Goal: Information Seeking & Learning: Learn about a topic

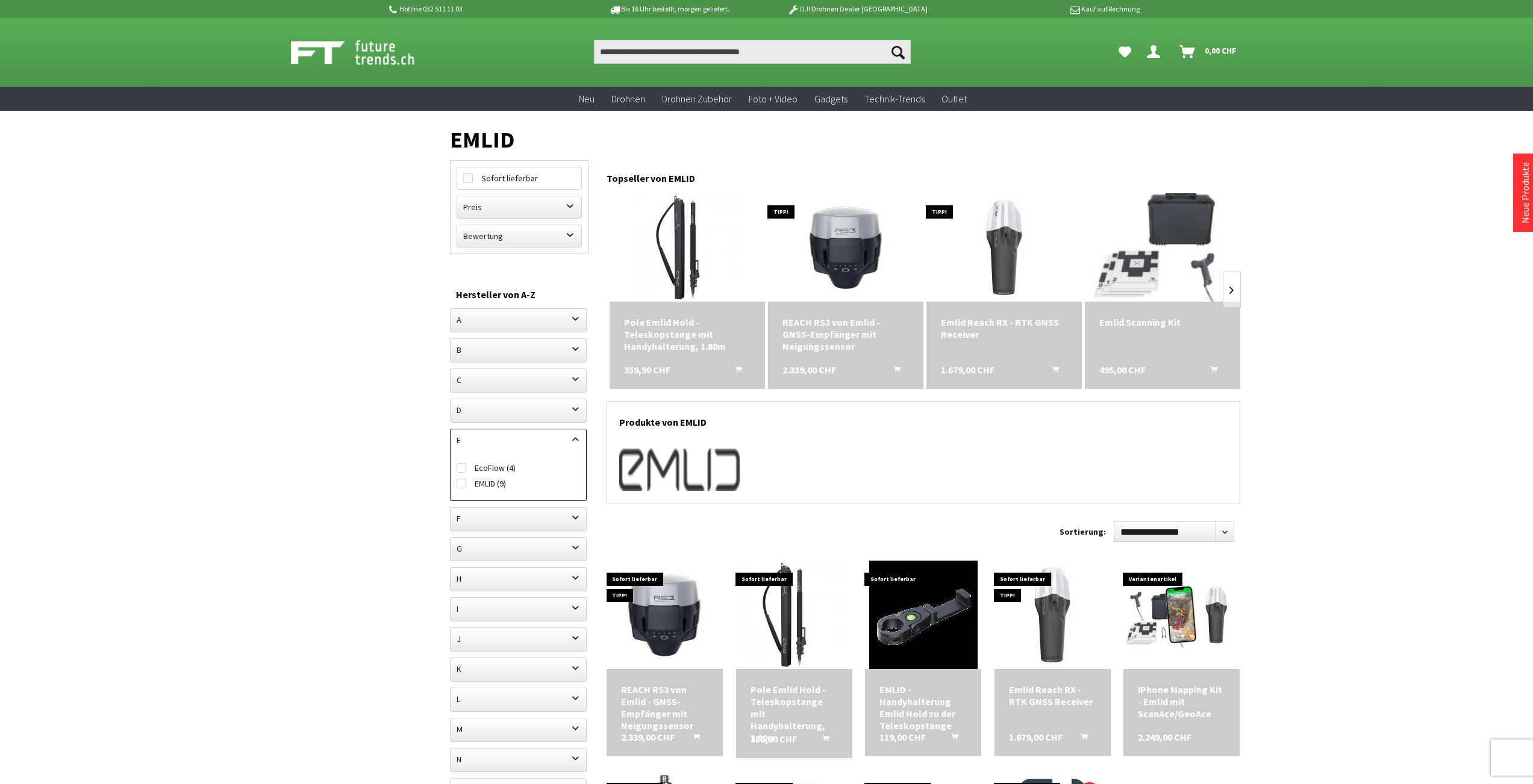
click at [1141, 260] on img at bounding box center [1162, 248] width 152 height 152
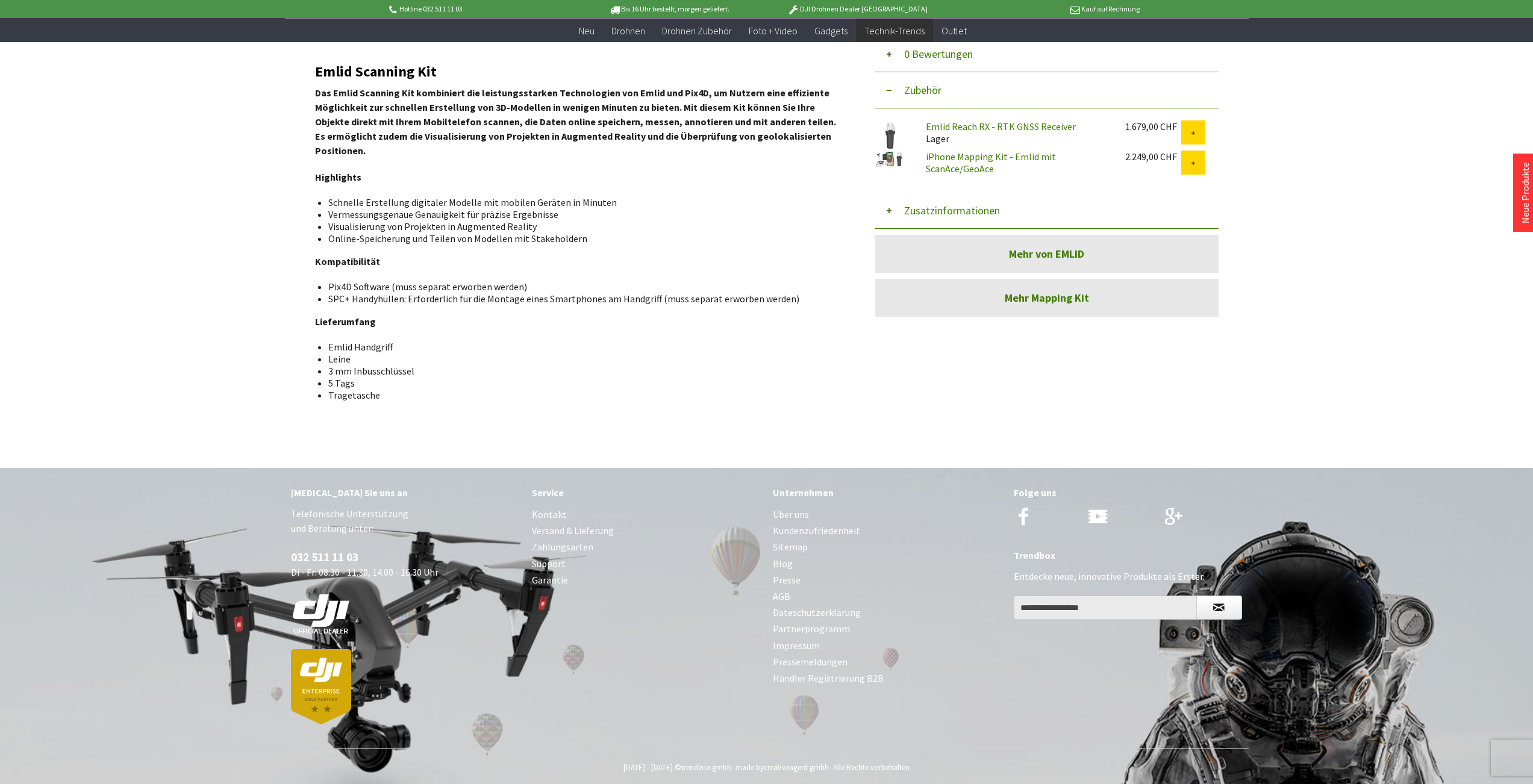
scroll to position [449, 0]
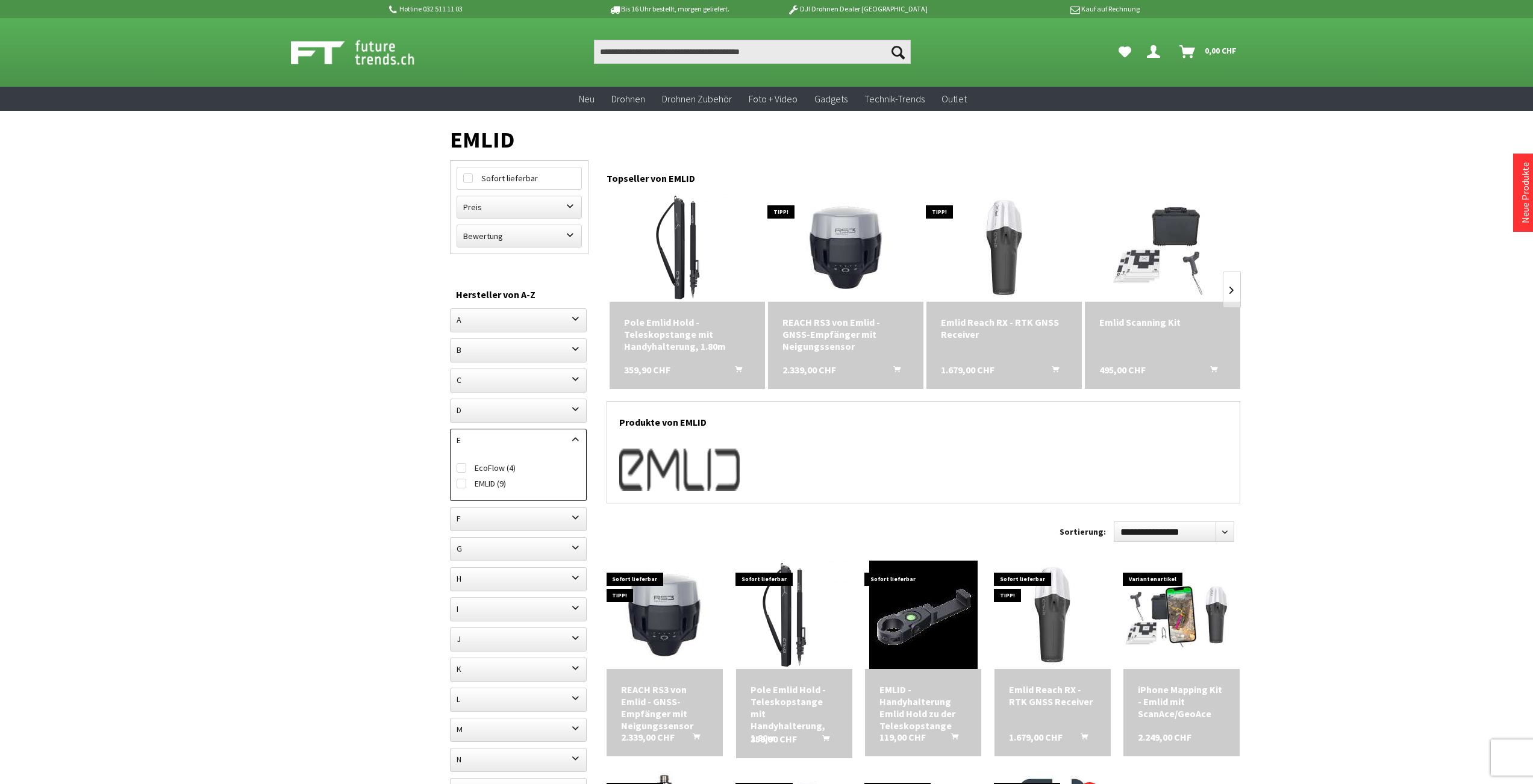
click at [662, 177] on div "Topseller von EMLID" at bounding box center [923, 175] width 634 height 30
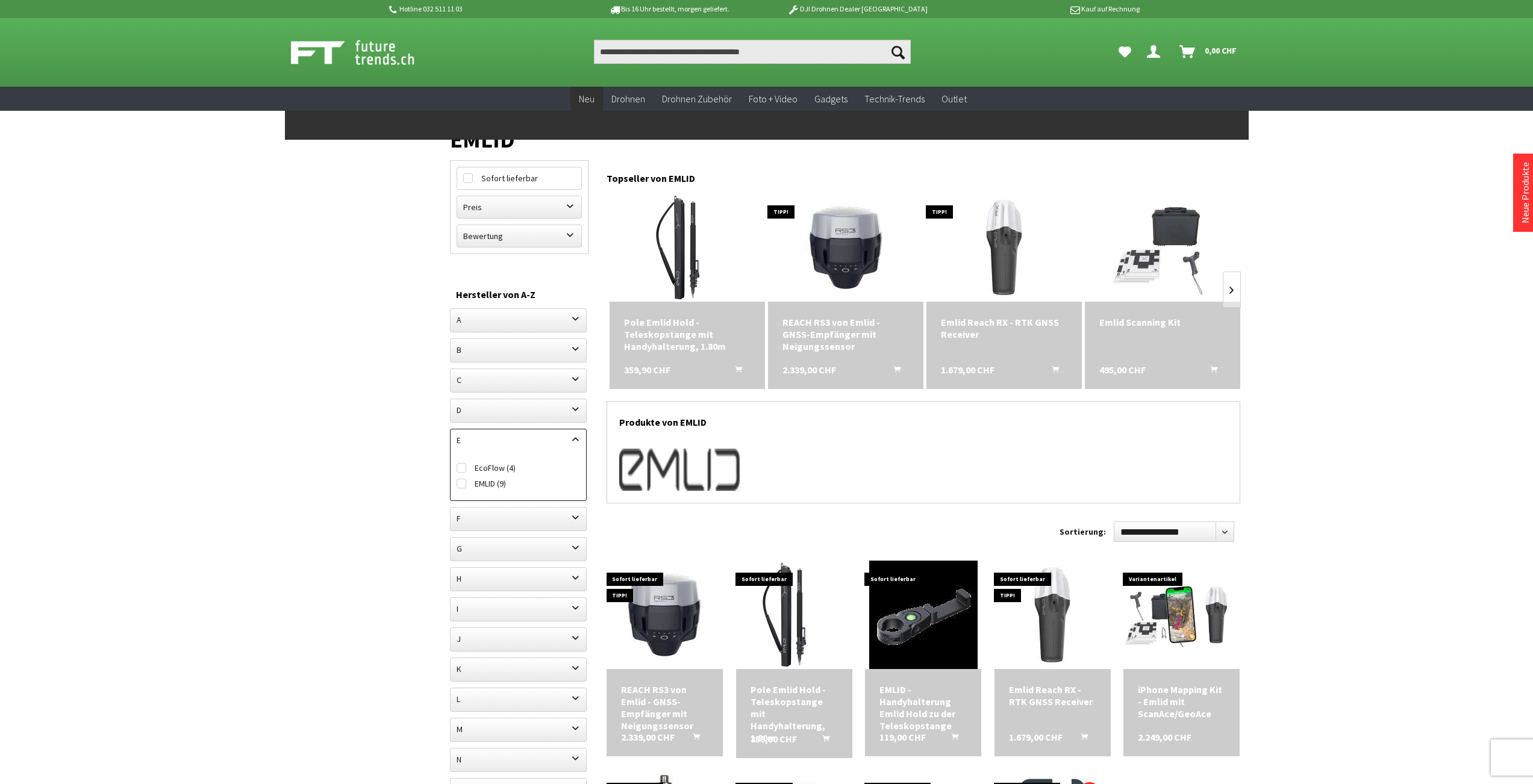
click at [581, 93] on span "Neu" at bounding box center [587, 99] width 15 height 12
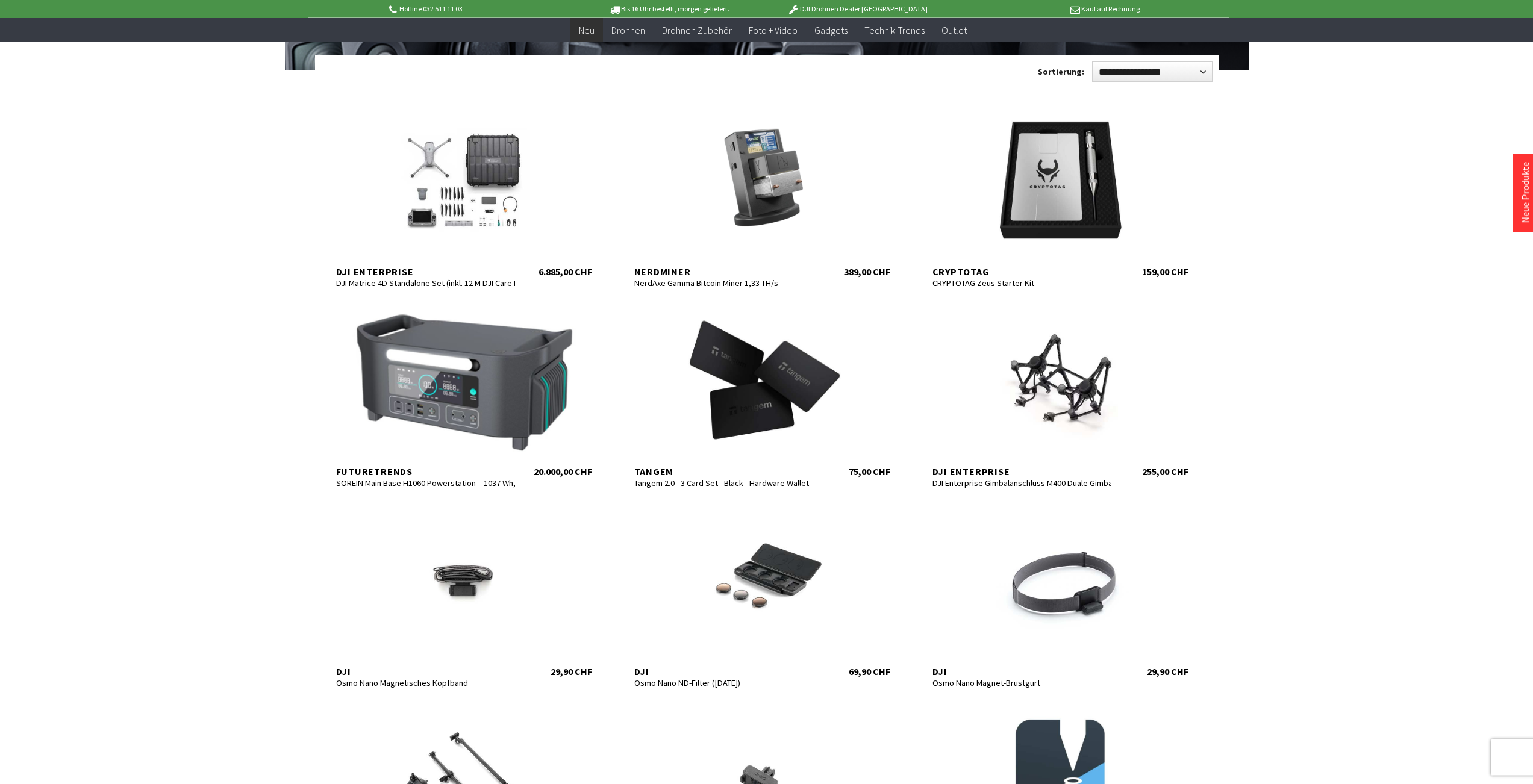
scroll to position [240, 0]
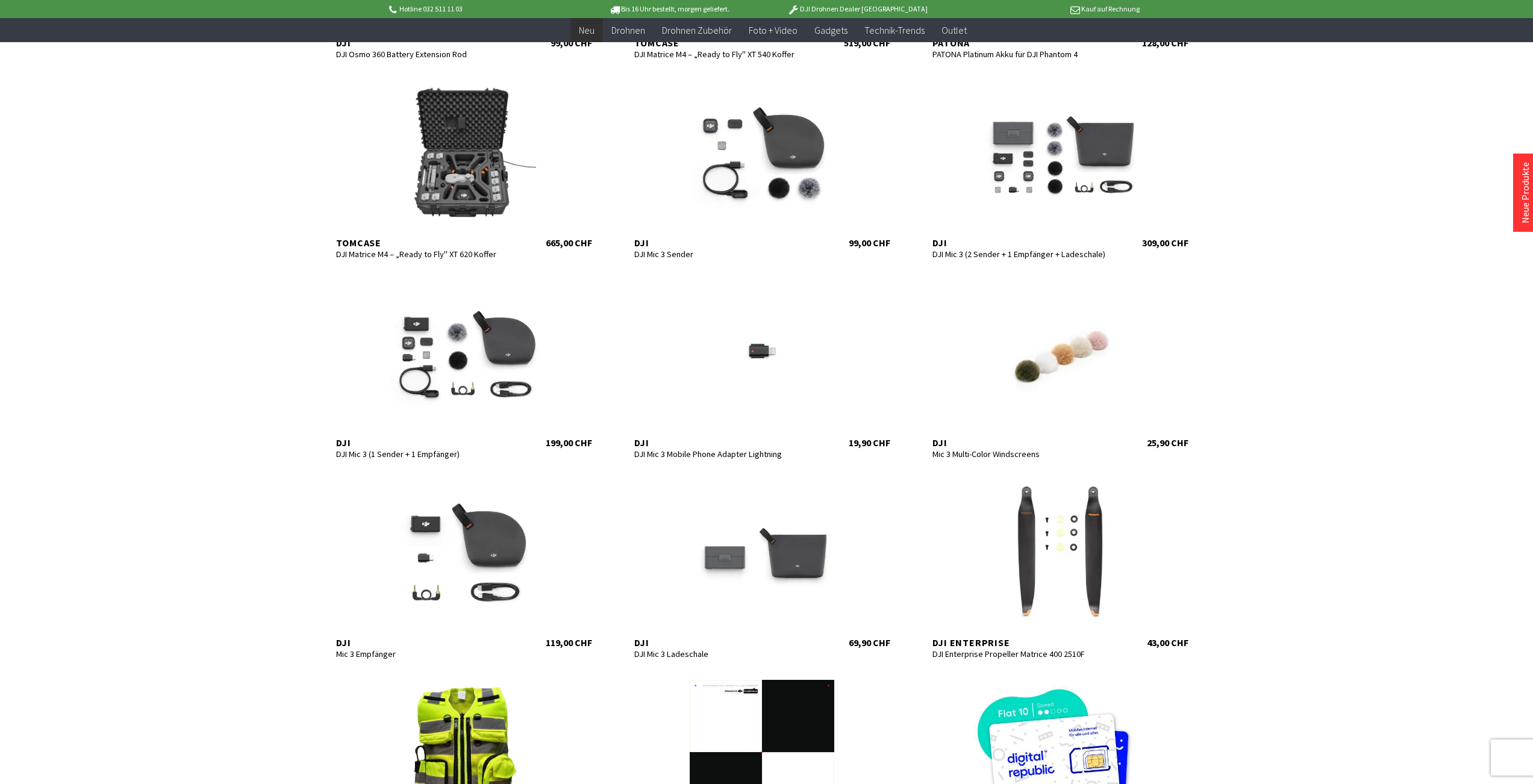
scroll to position [2670, 0]
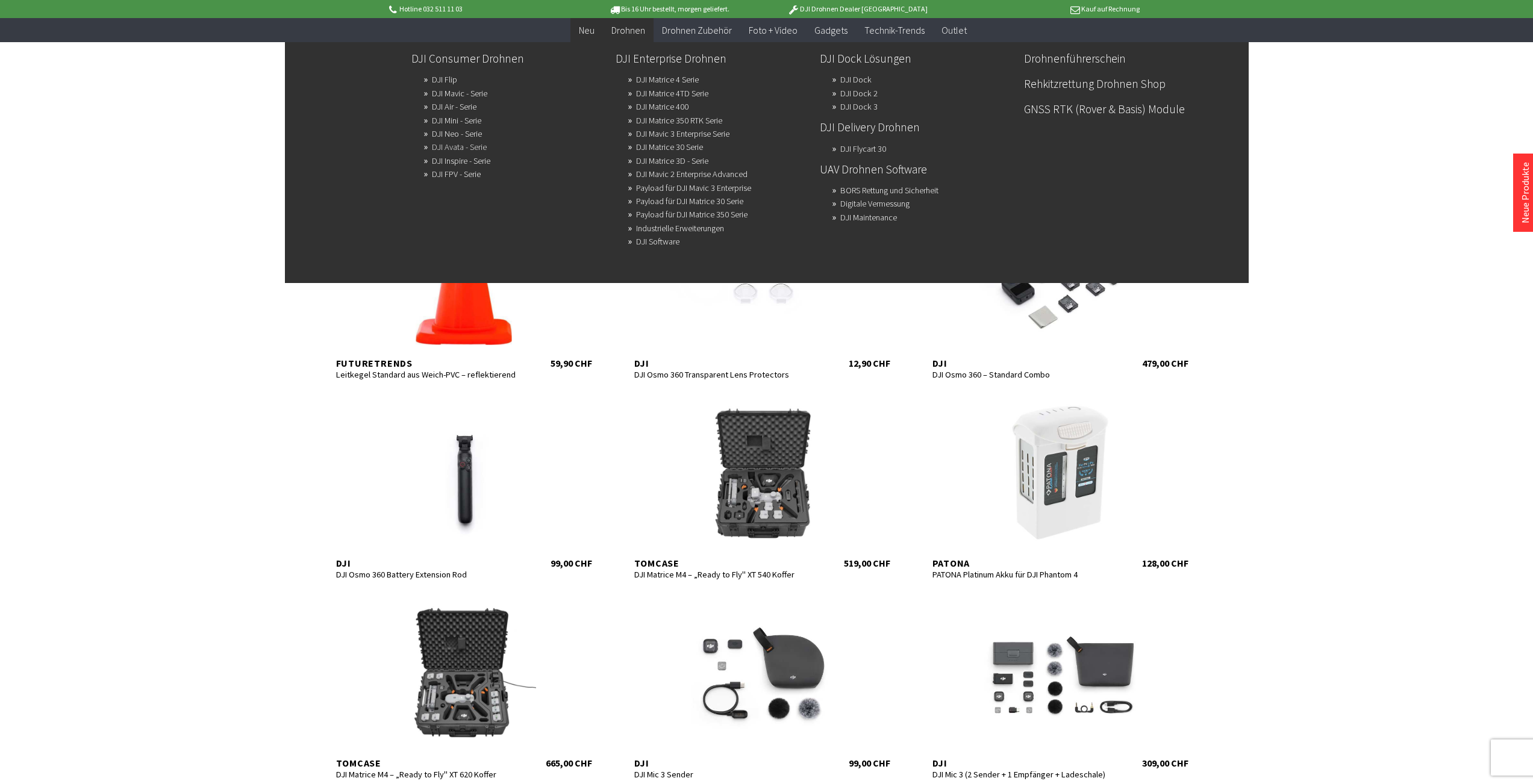
click at [485, 153] on link "DJI Avata - Serie" at bounding box center [459, 147] width 55 height 17
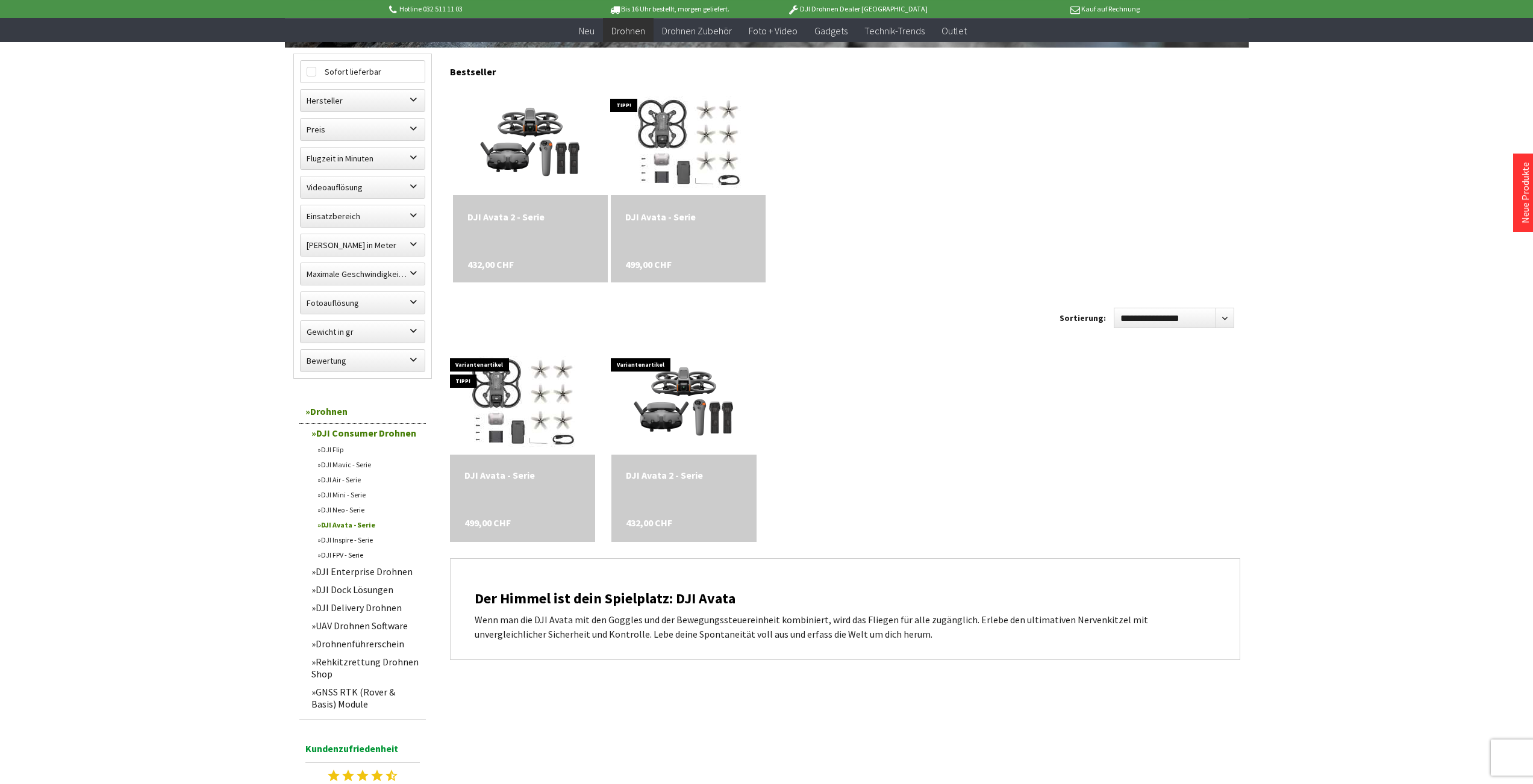
scroll to position [366, 0]
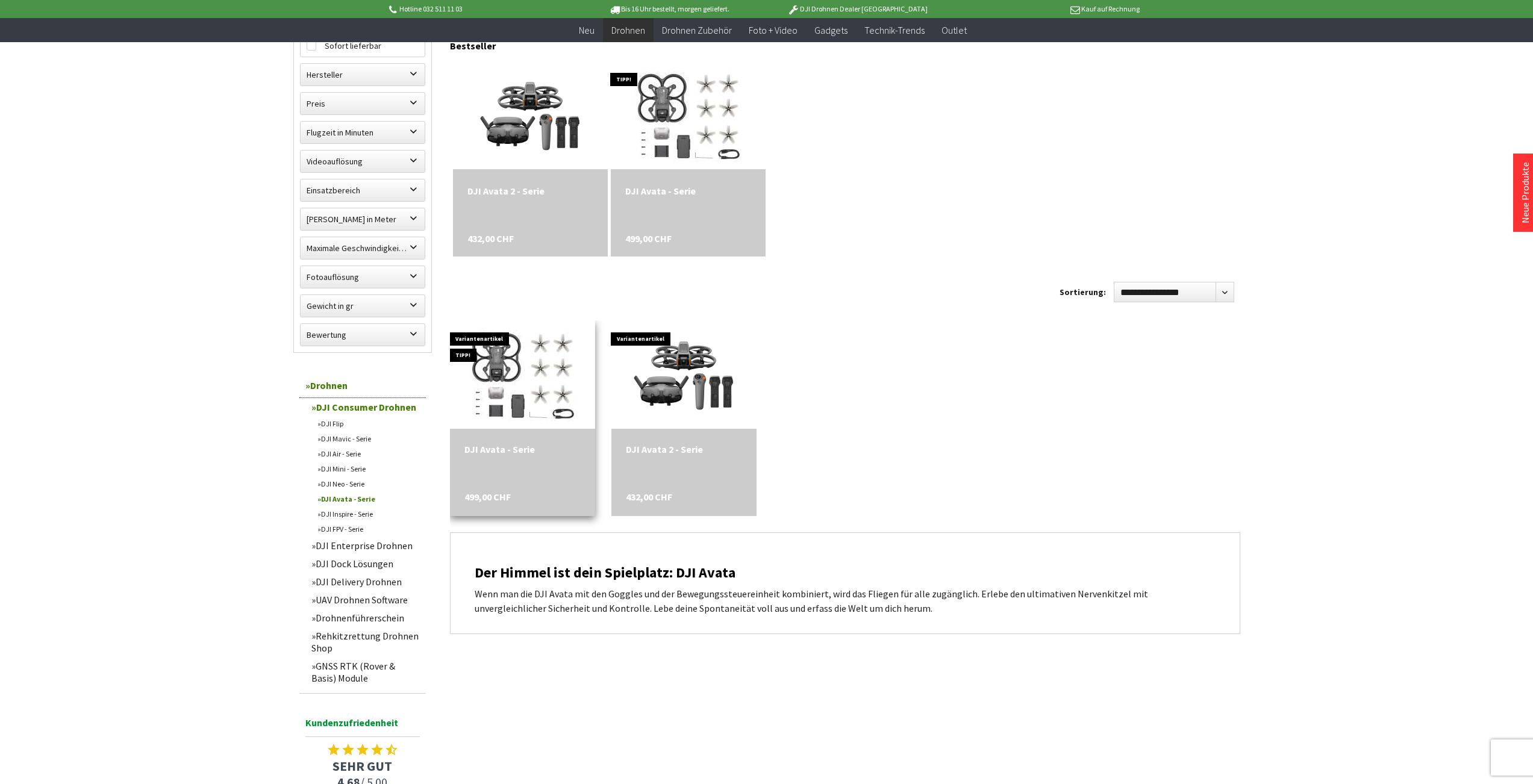
click at [469, 468] on div "DJI Avata - Serie 499,00 CHF" at bounding box center [523, 472] width 145 height 87
click at [505, 366] on img at bounding box center [523, 374] width 190 height 152
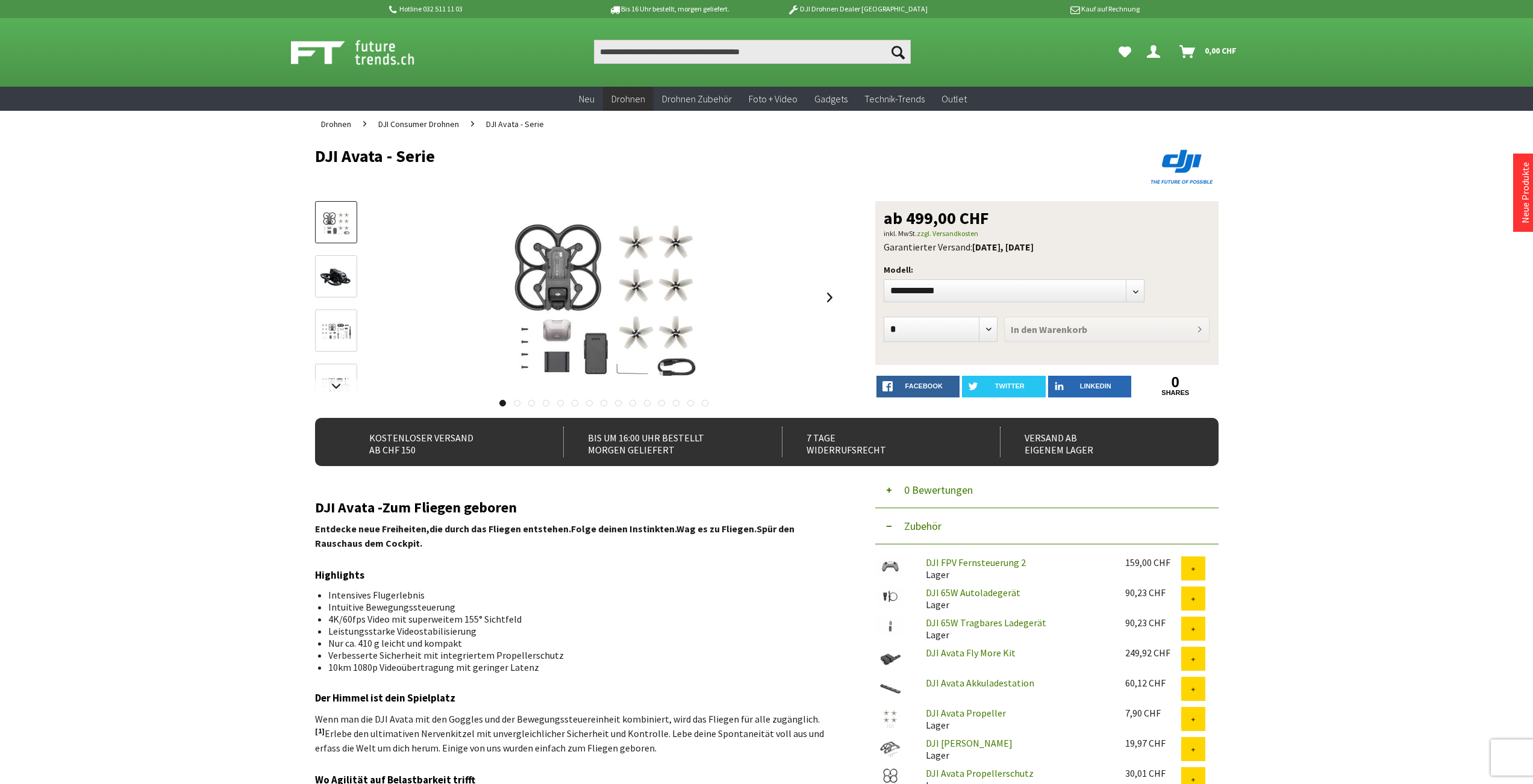
click at [332, 274] on img at bounding box center [336, 276] width 35 height 27
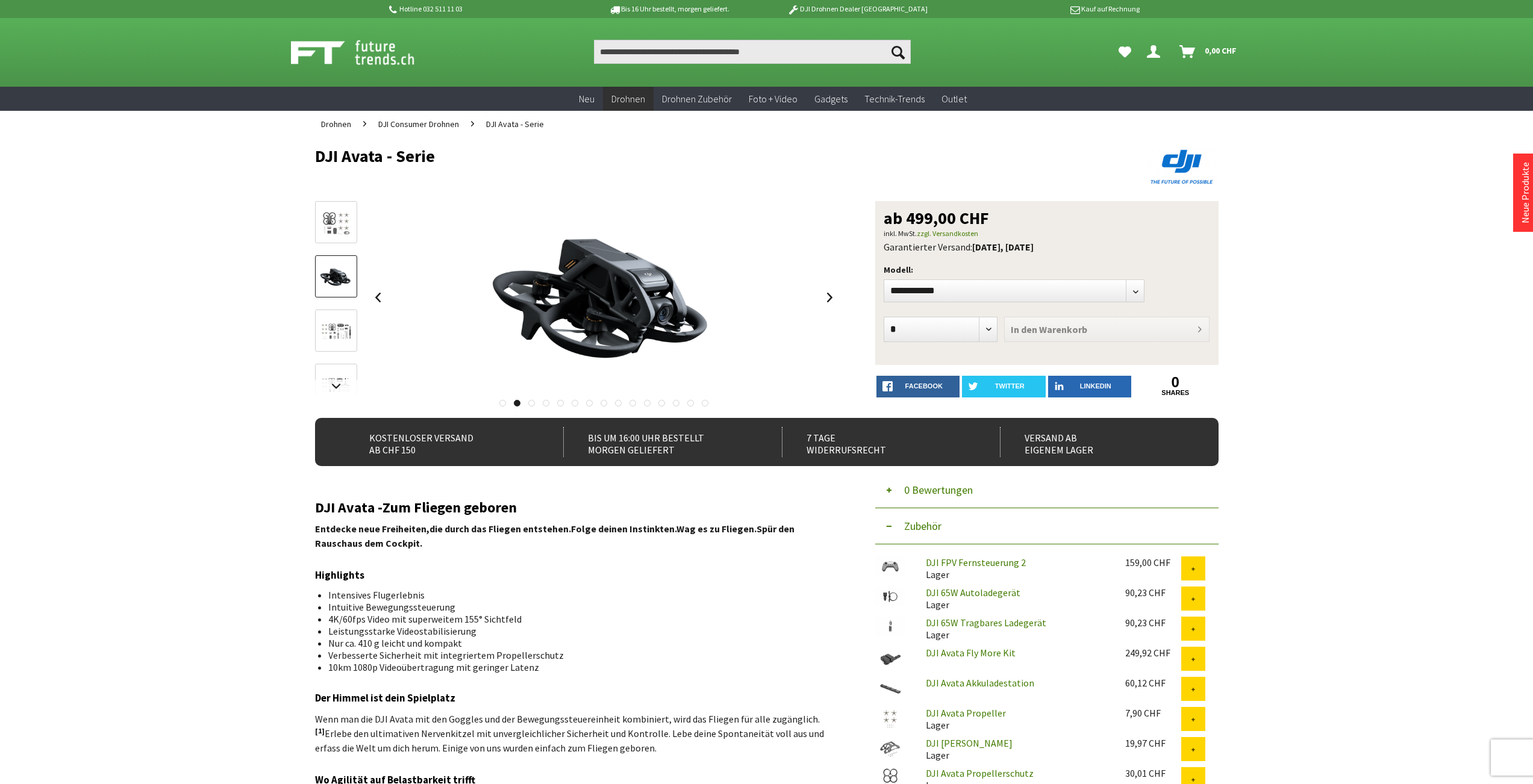
click at [329, 338] on img at bounding box center [336, 331] width 35 height 28
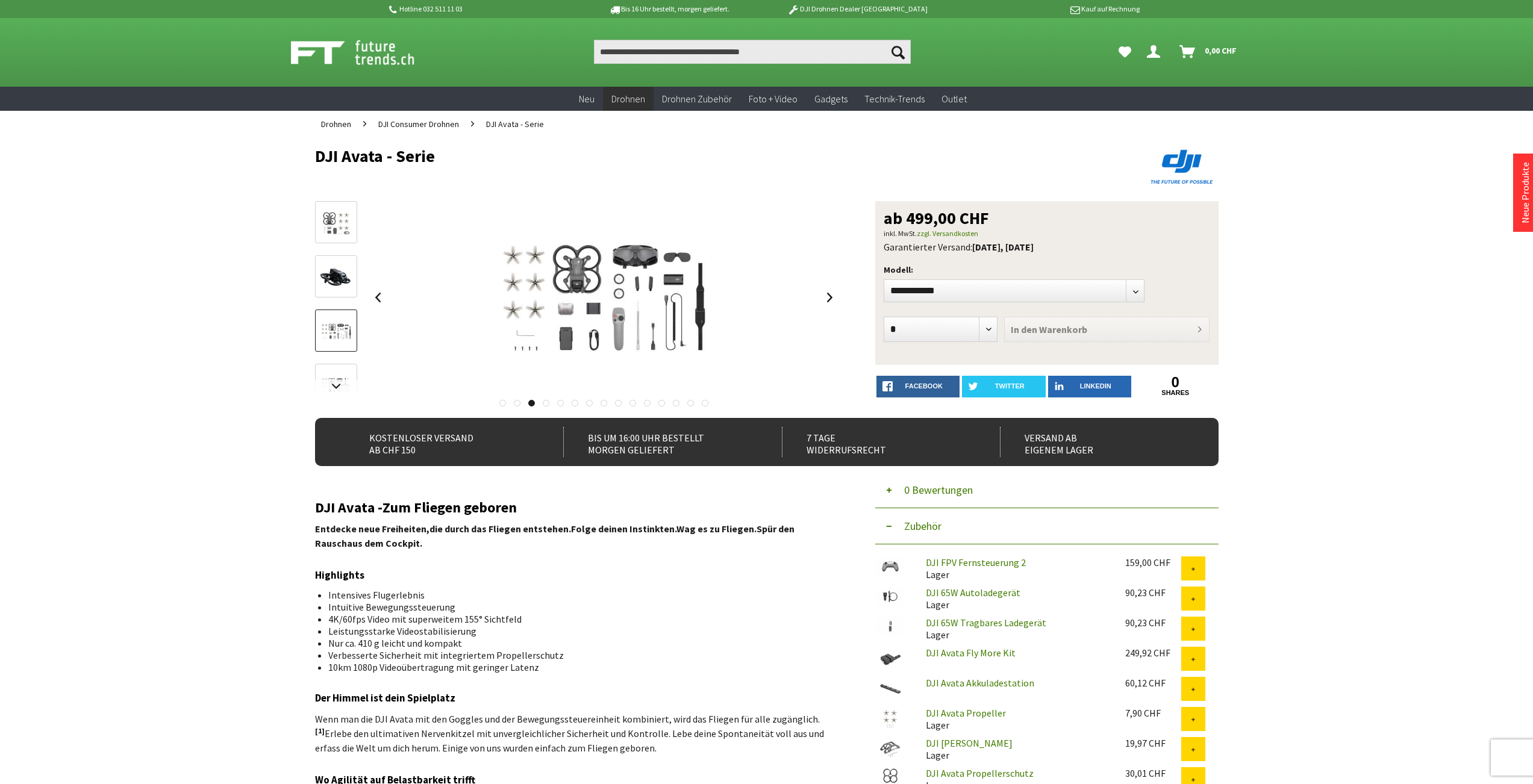
click at [334, 368] on link at bounding box center [336, 384] width 42 height 42
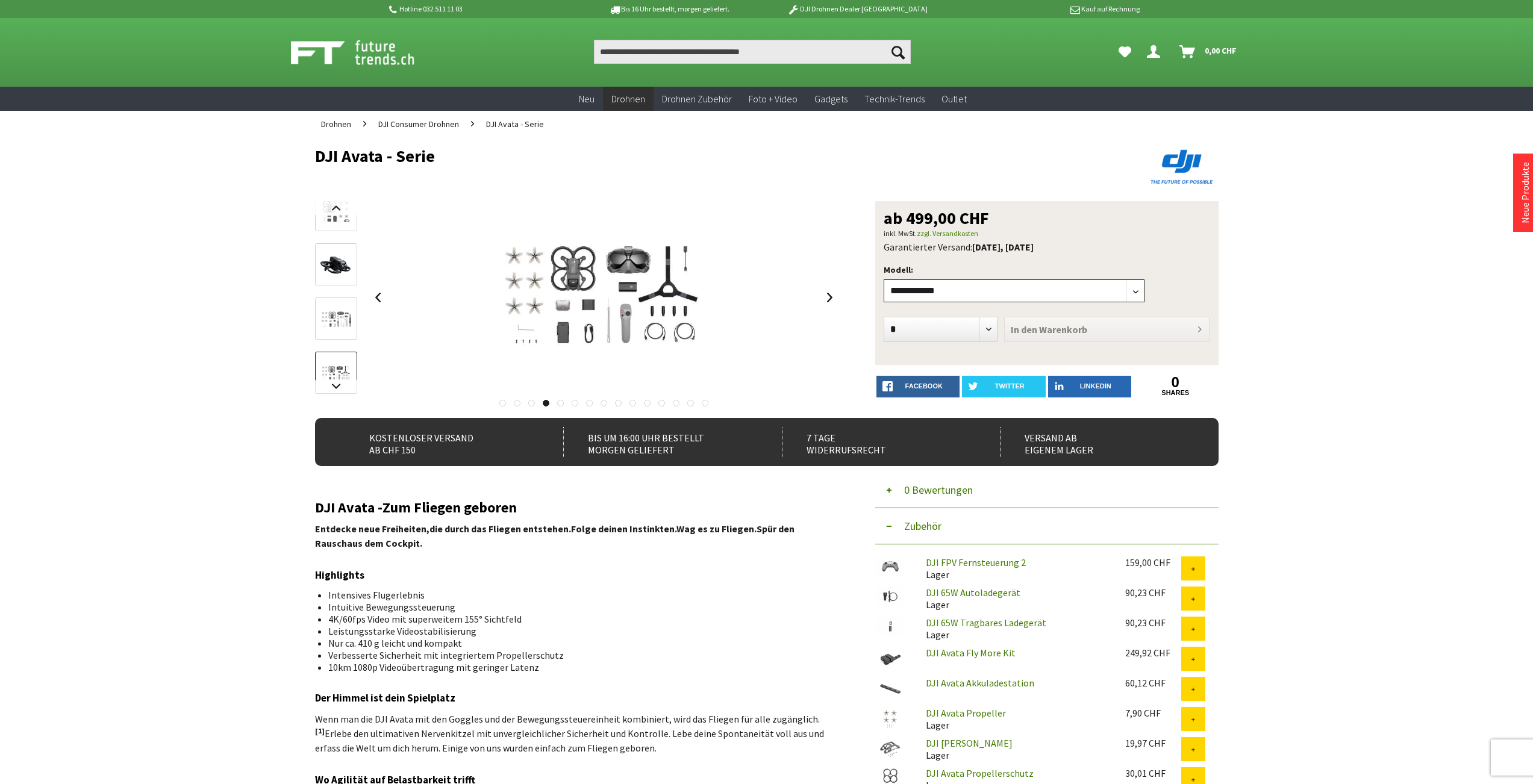
select select"] "***"
click option "*********" at bounding box center [0, 0] width 0 height 0
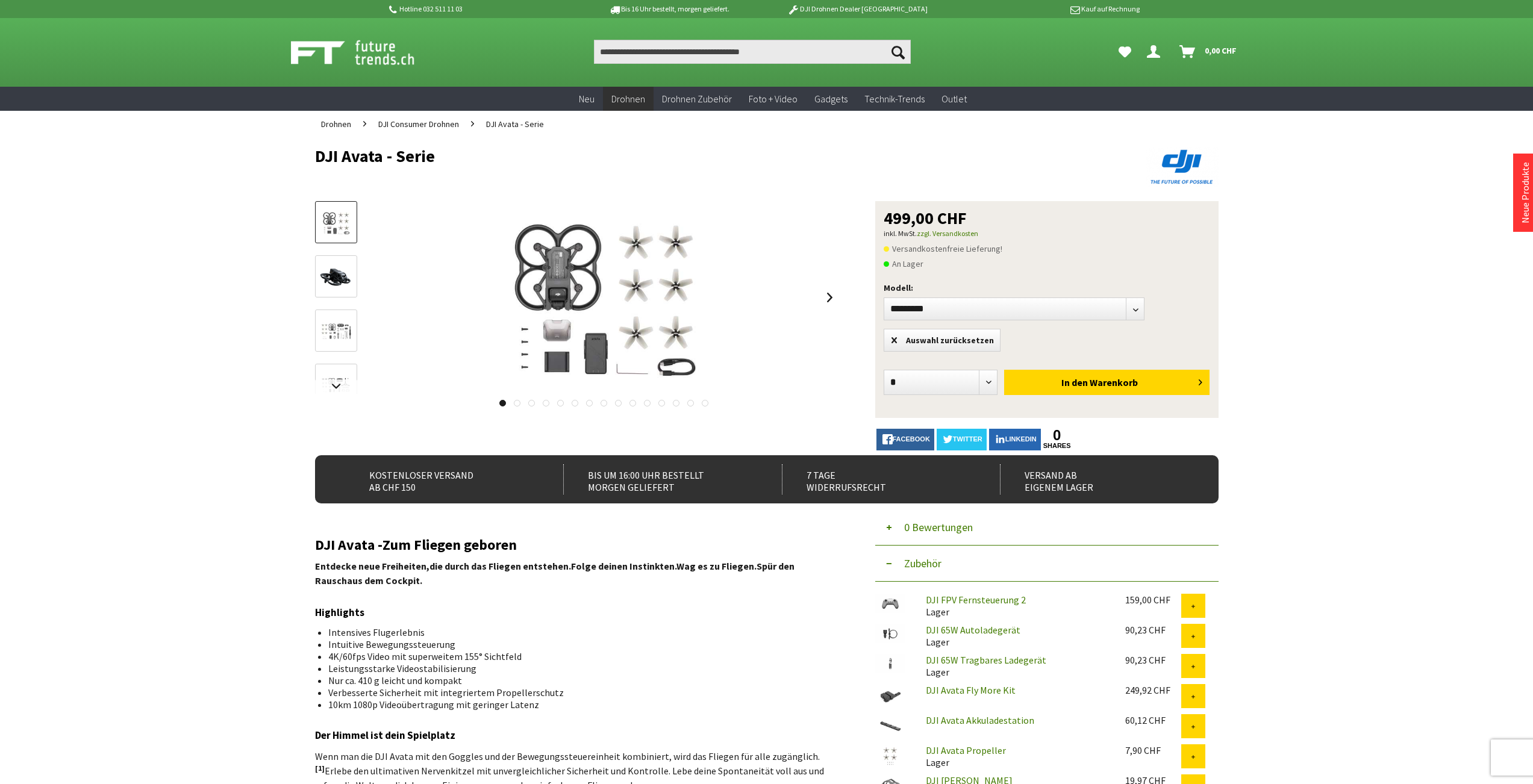
click at [344, 351] on link at bounding box center [336, 330] width 42 height 42
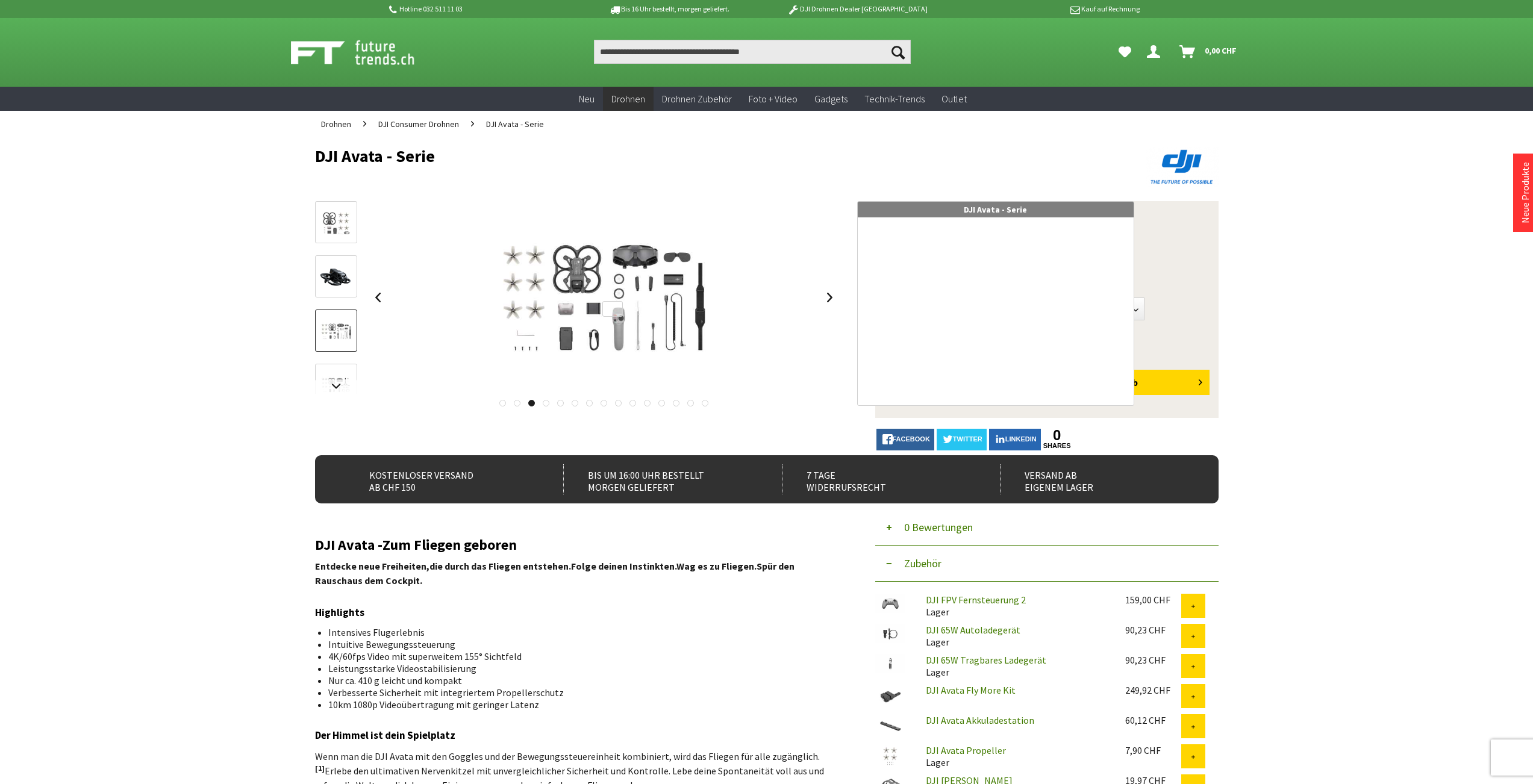
click at [613, 310] on div at bounding box center [613, 308] width 21 height 15
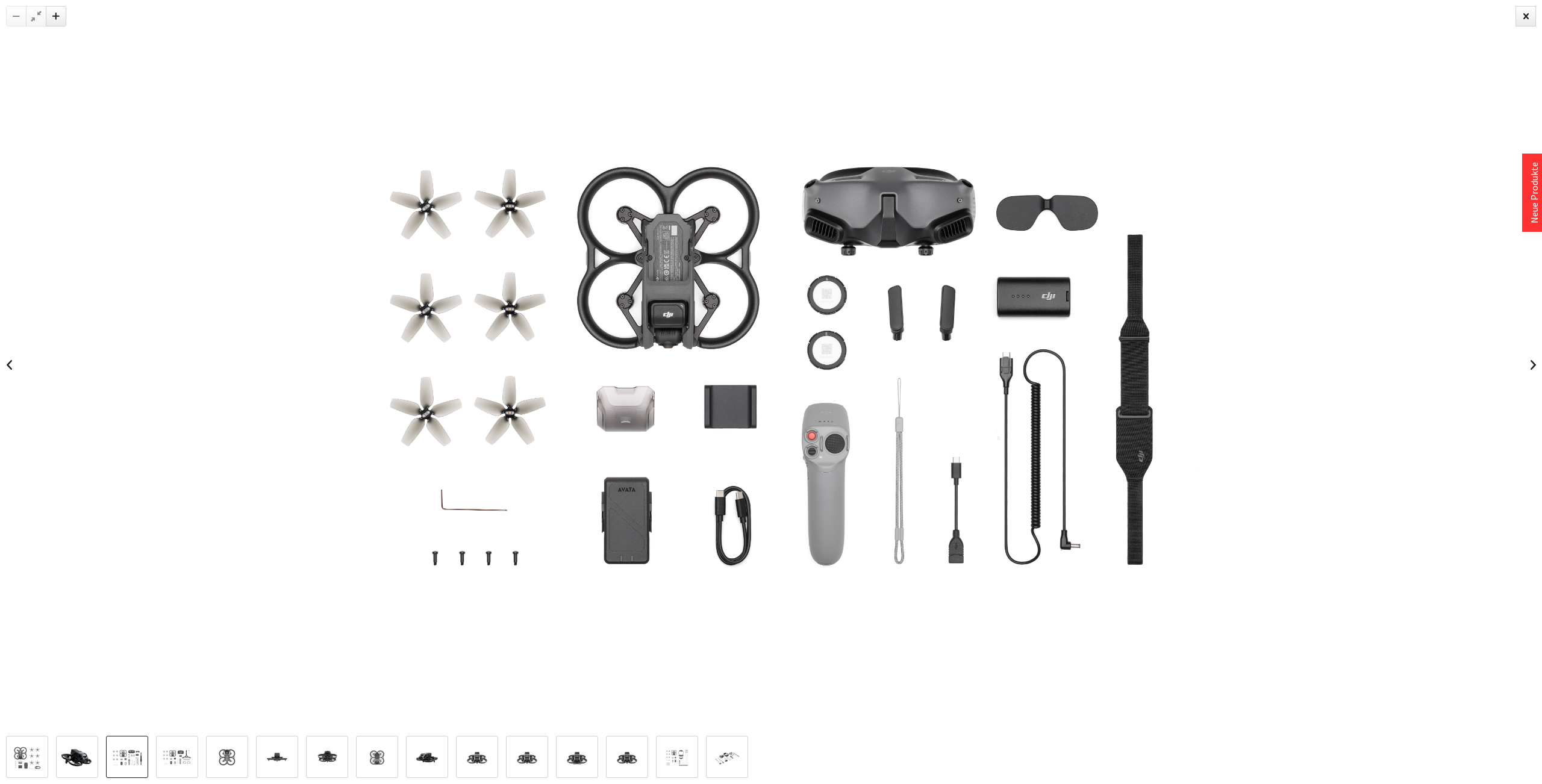
click at [812, 328] on img at bounding box center [771, 364] width 912 height 729
click at [1523, 24] on div at bounding box center [1525, 16] width 21 height 21
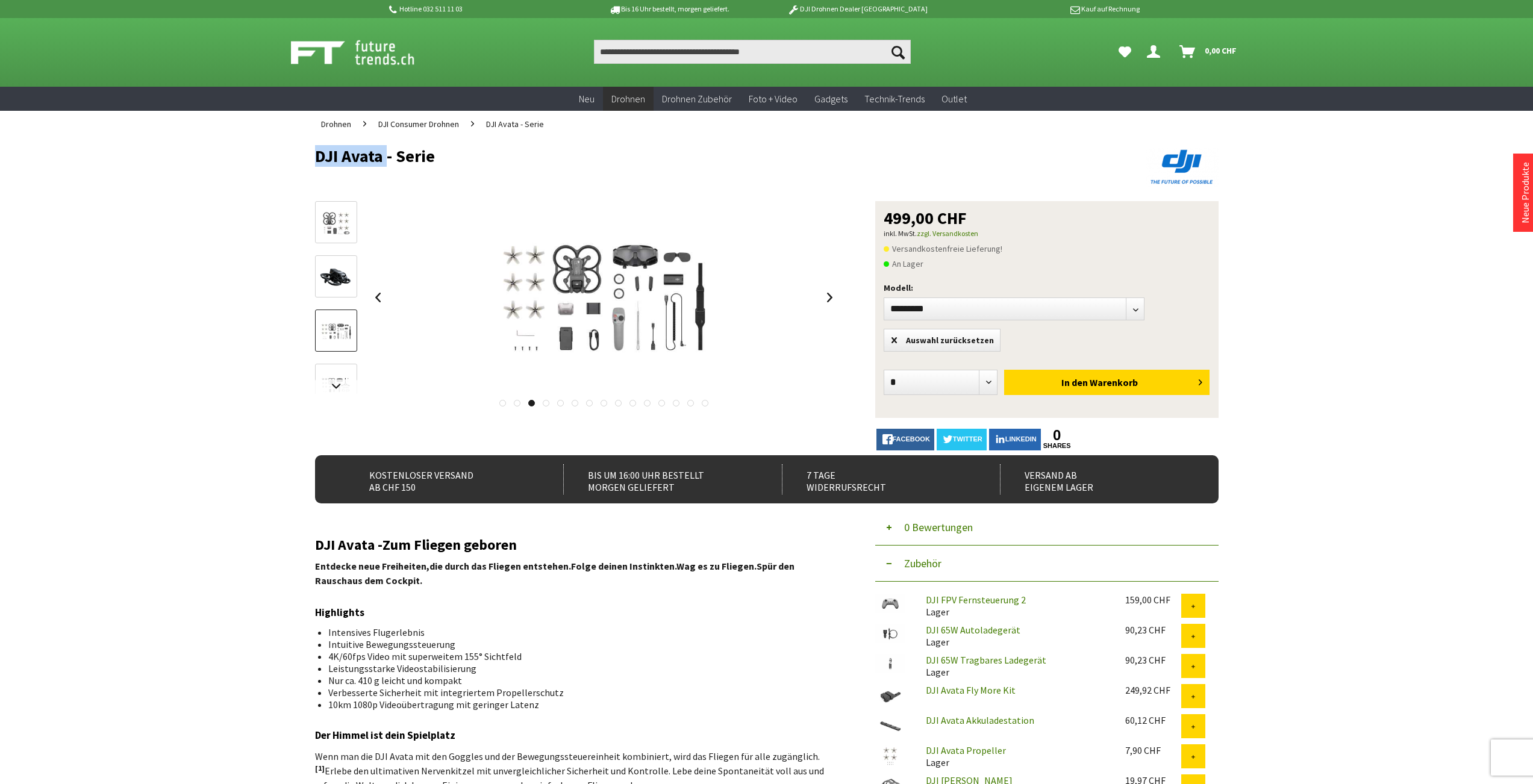
drag, startPoint x: 314, startPoint y: 155, endPoint x: 381, endPoint y: 157, distance: 67.0
copy div "DJI Avata"
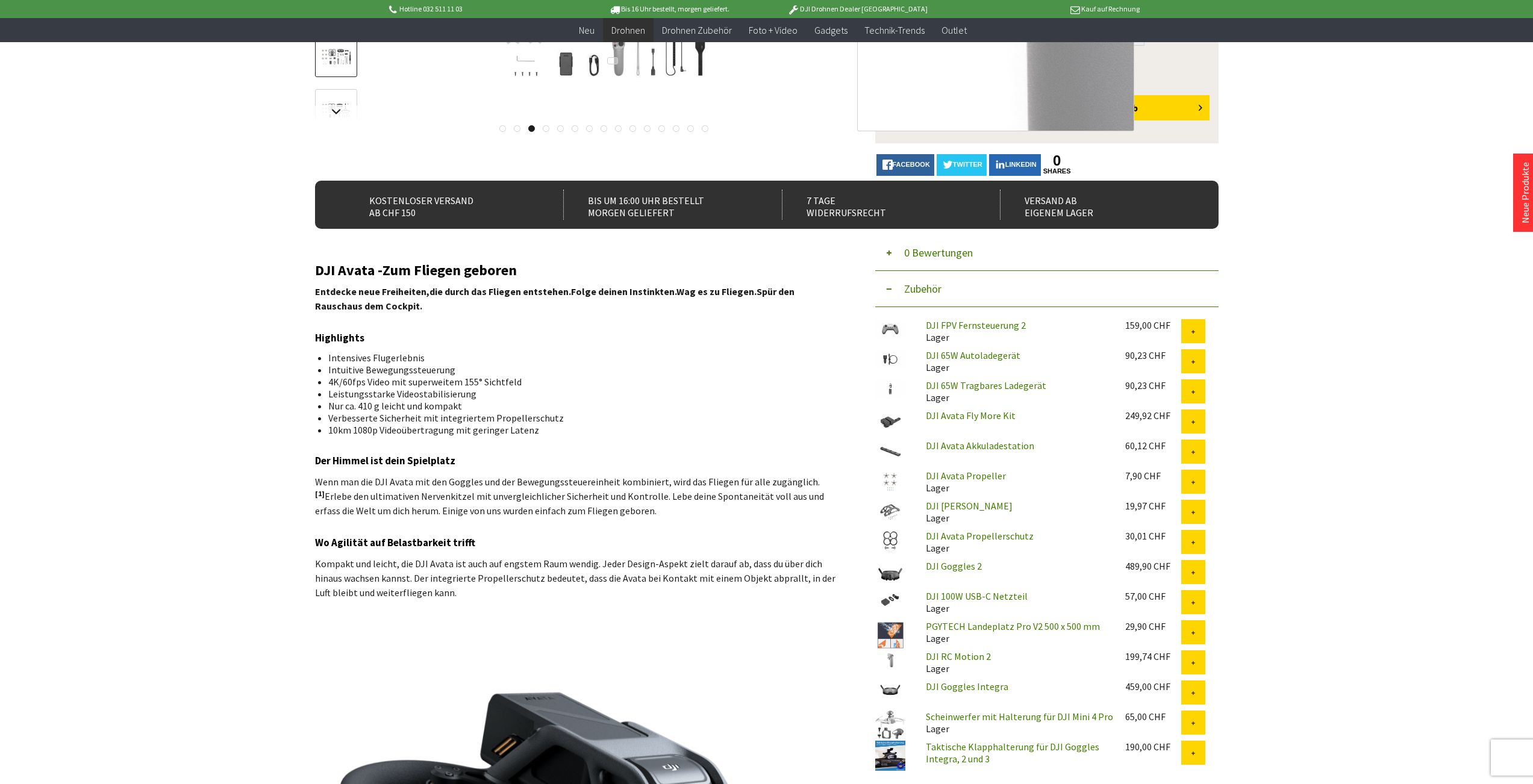
scroll to position [607, 0]
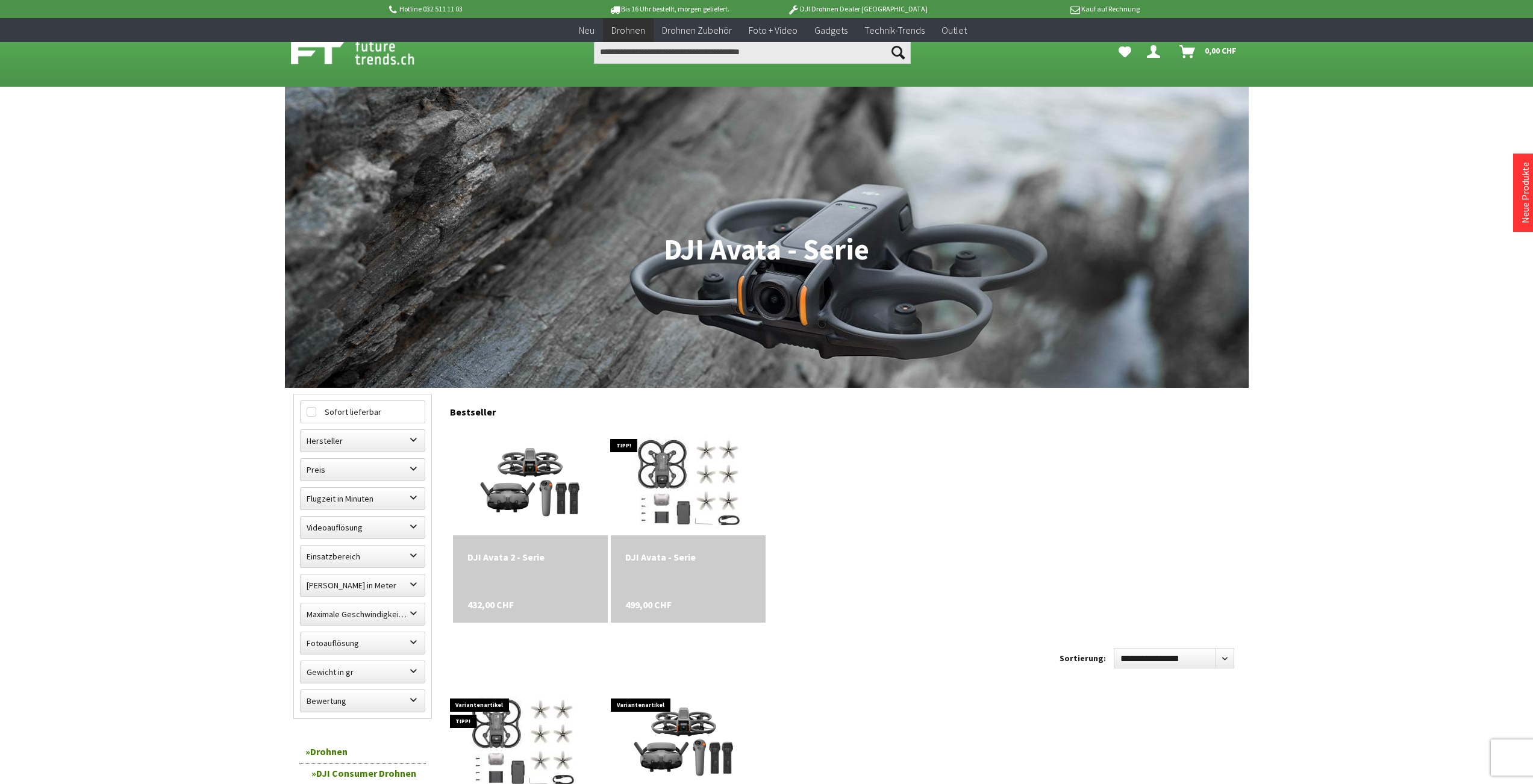
scroll to position [366, 0]
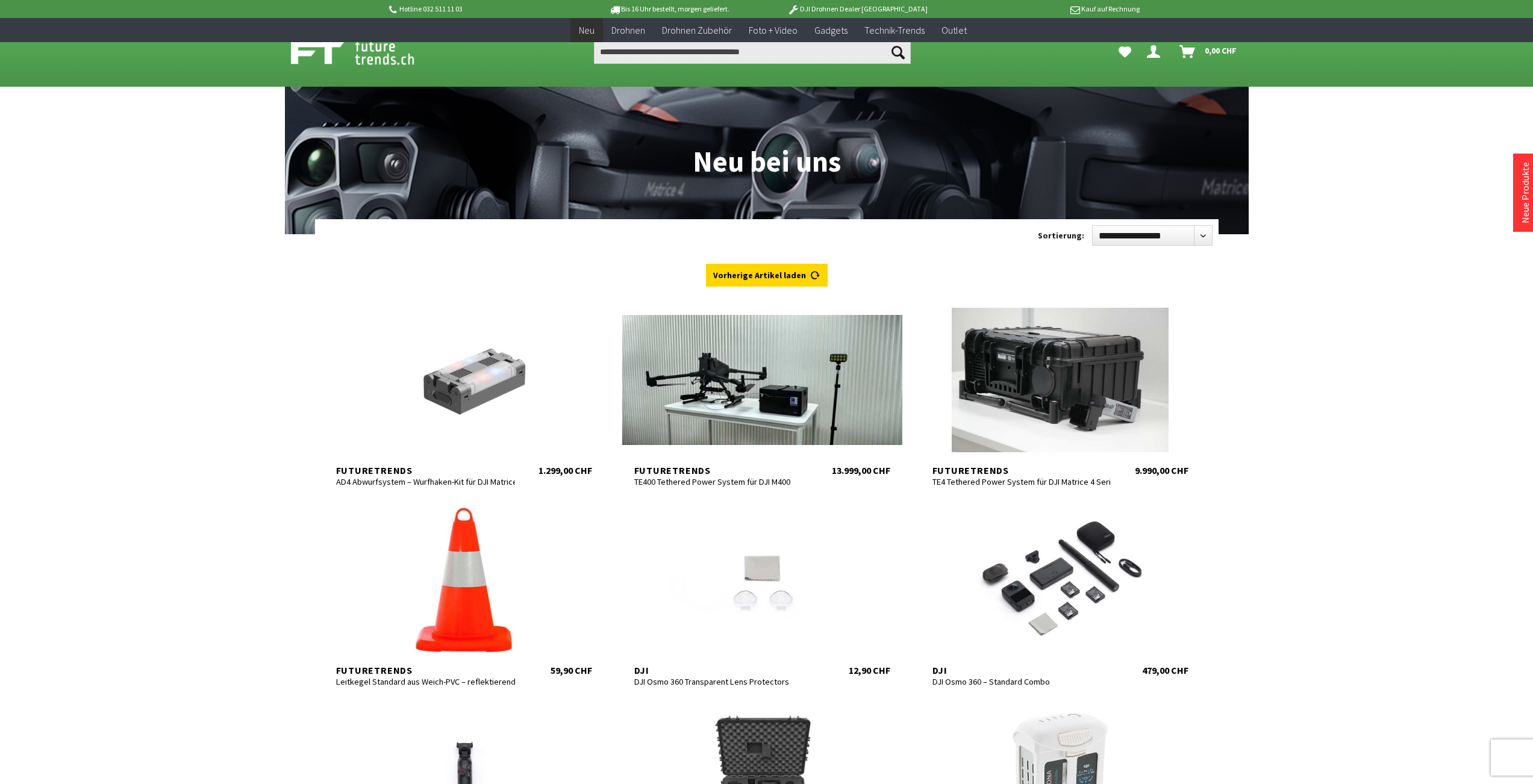
scroll to position [2614, 0]
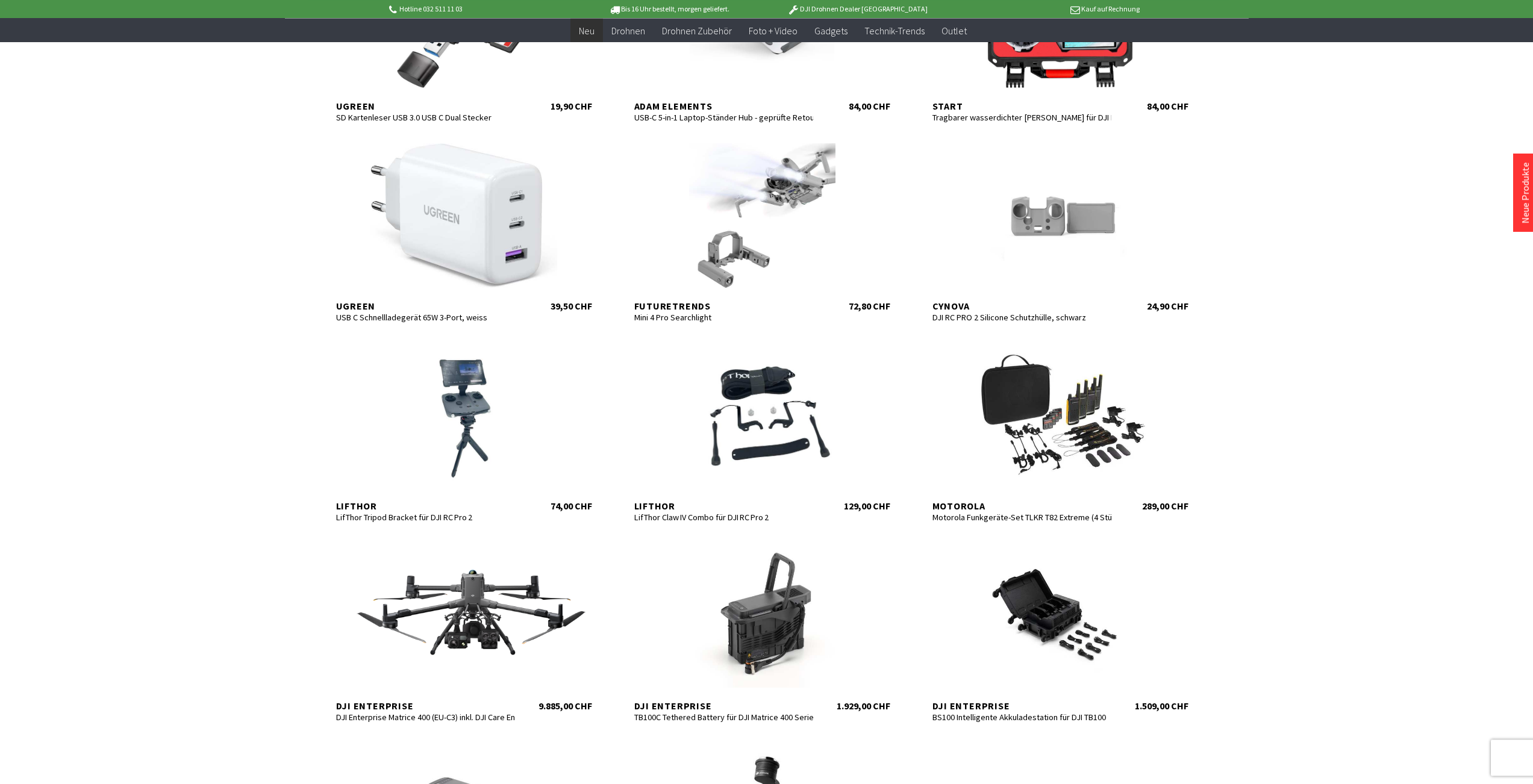
scroll to position [1950, 0]
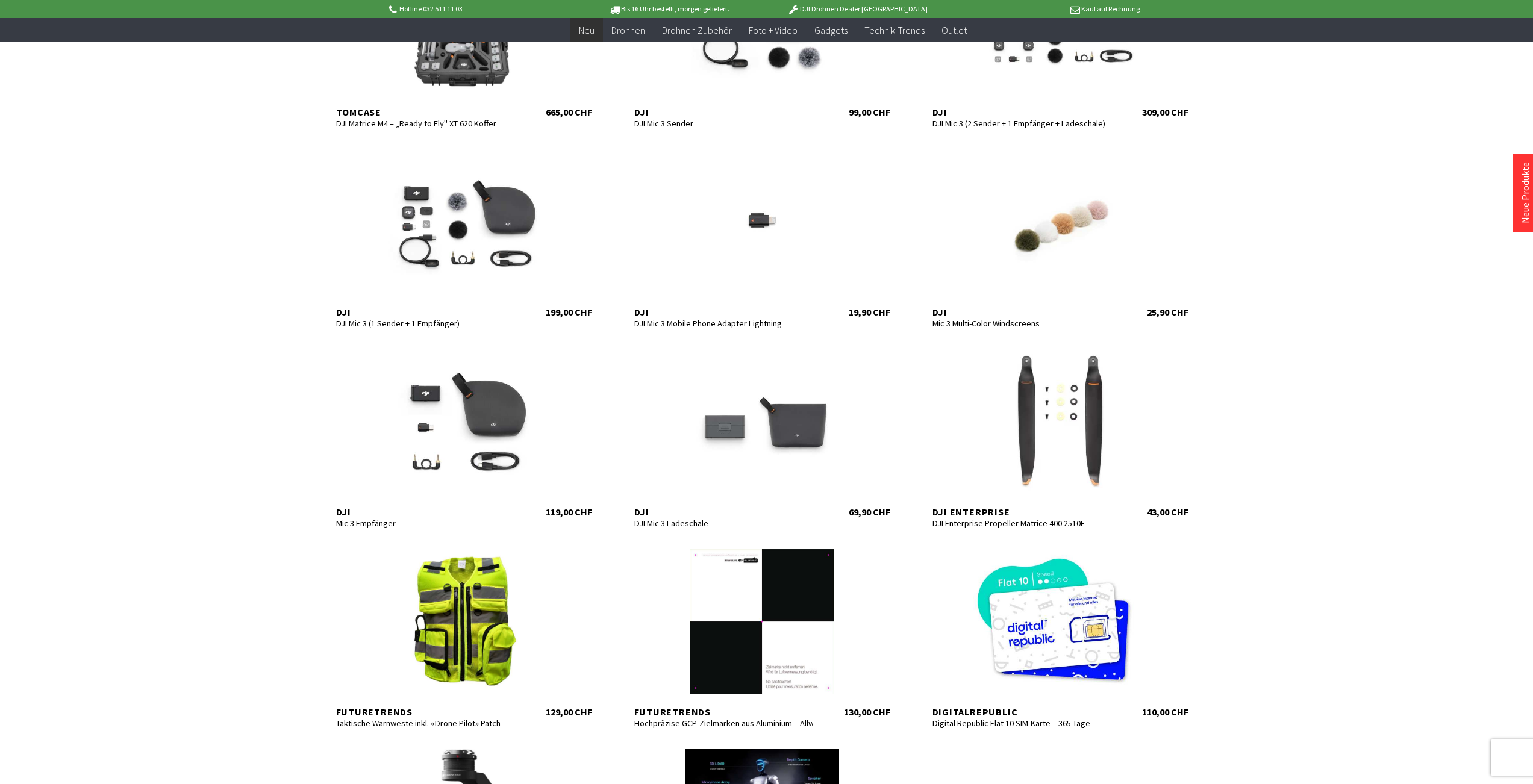
scroll to position [601, 0]
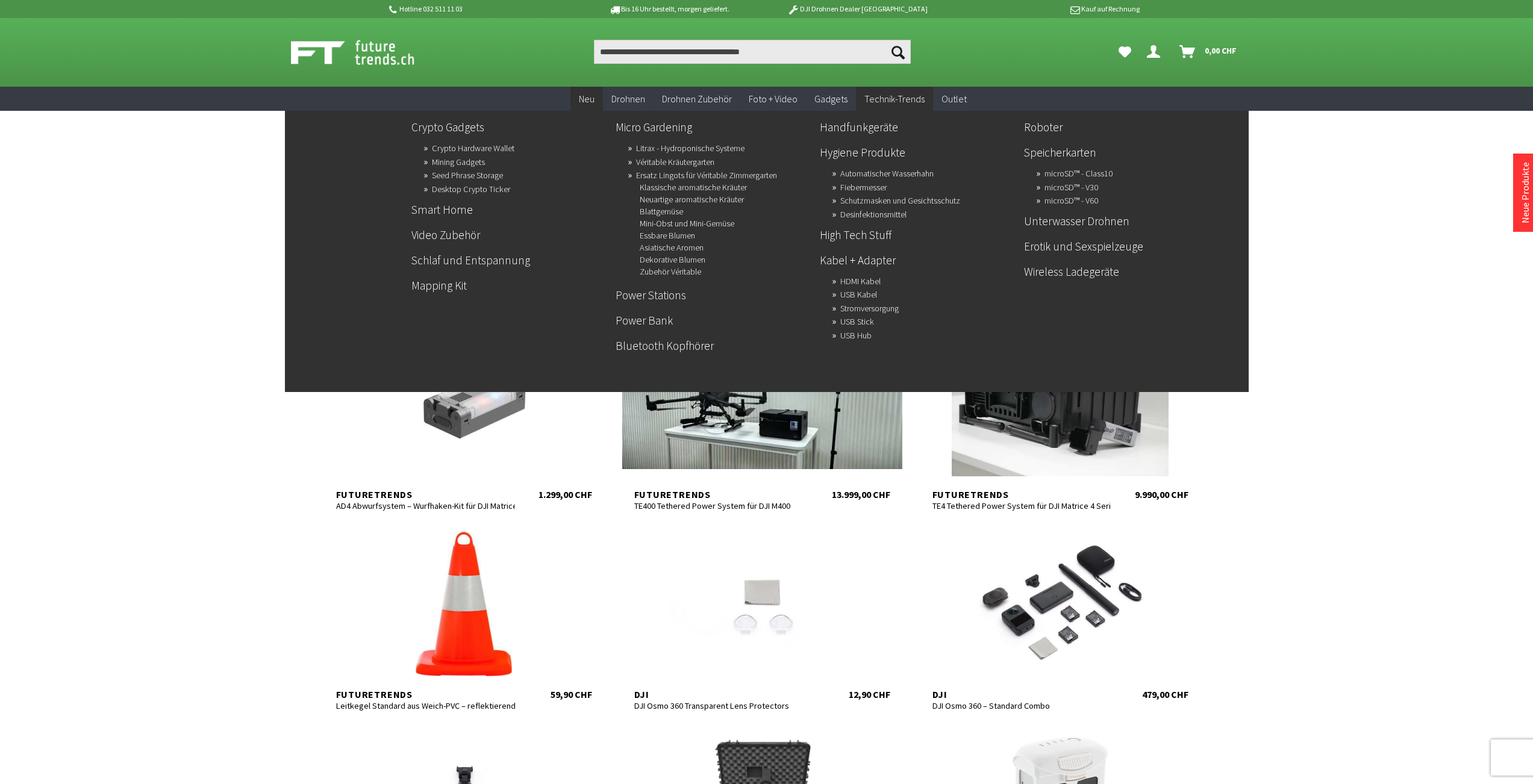
click at [900, 97] on span "Technik-Trends" at bounding box center [894, 99] width 60 height 12
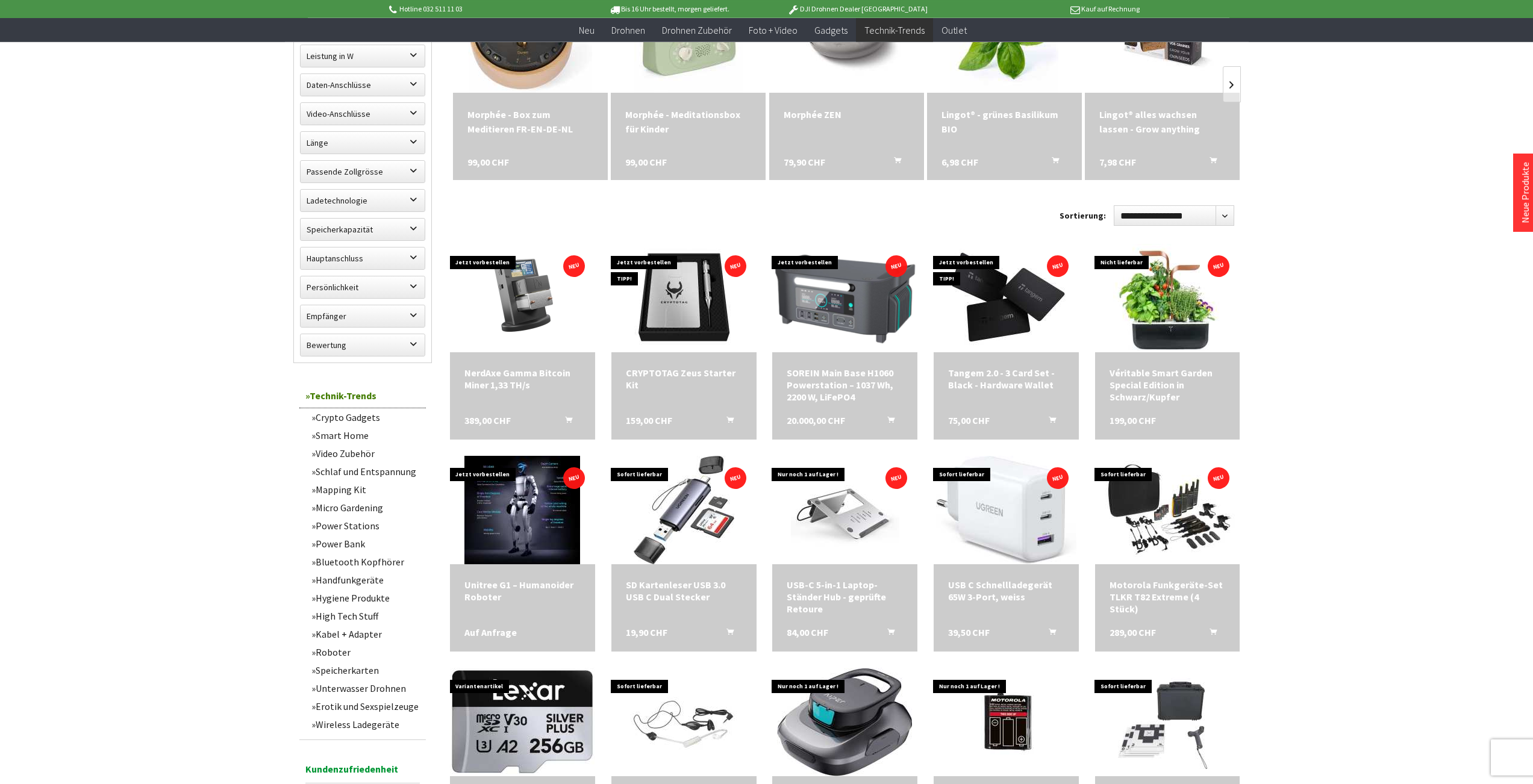
scroll to position [510, 0]
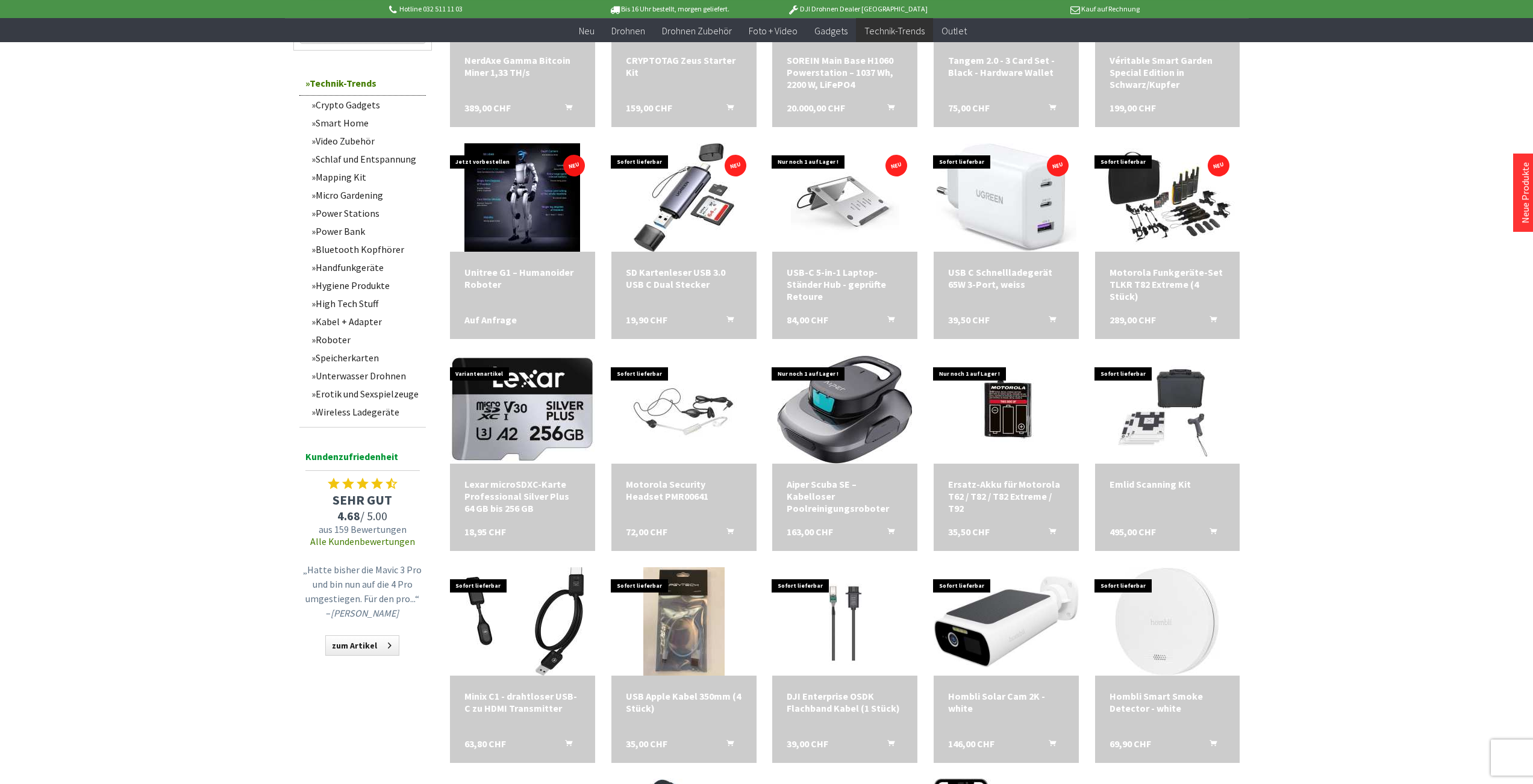
scroll to position [799, 0]
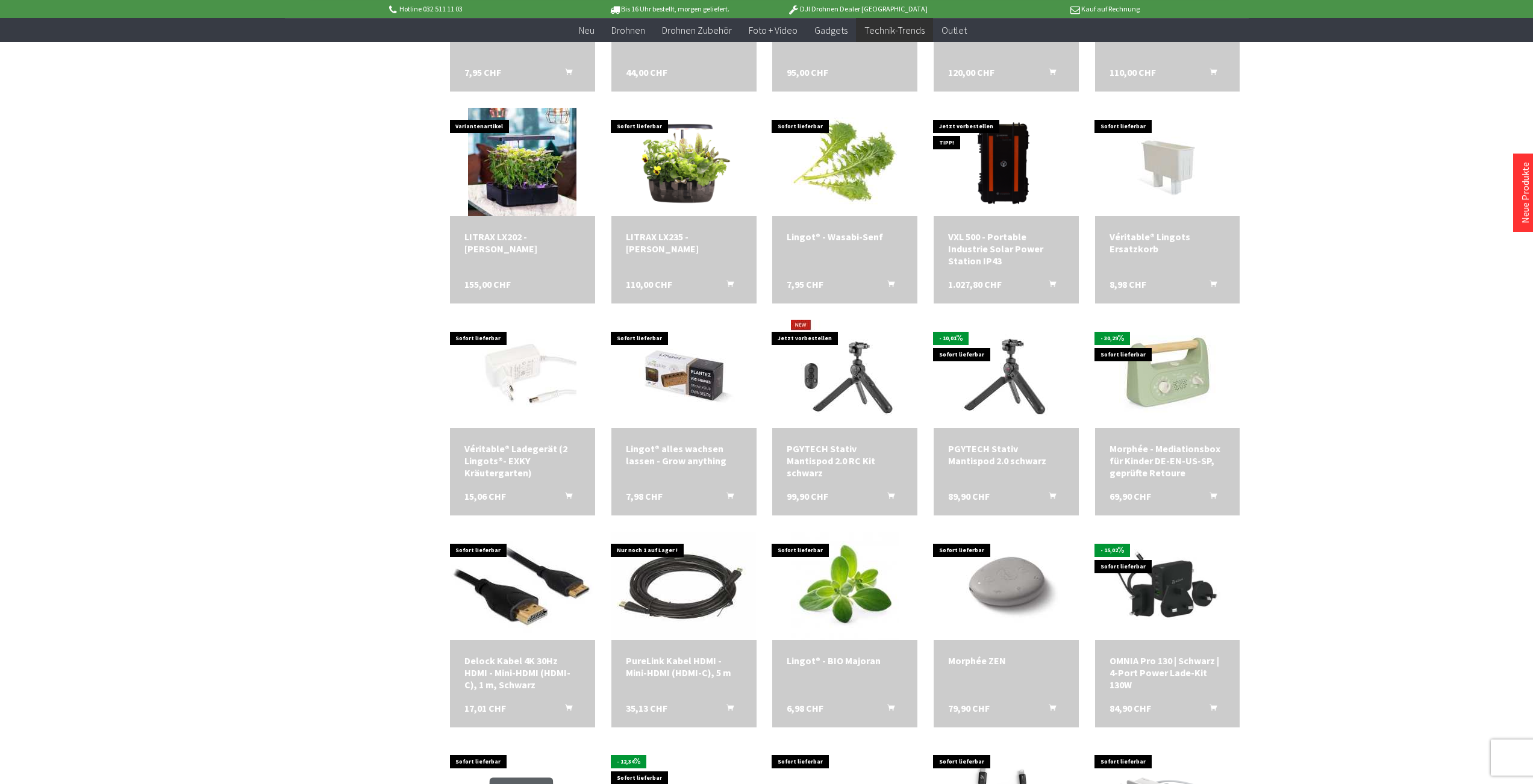
scroll to position [2485, 0]
